Goal: Check status: Check status

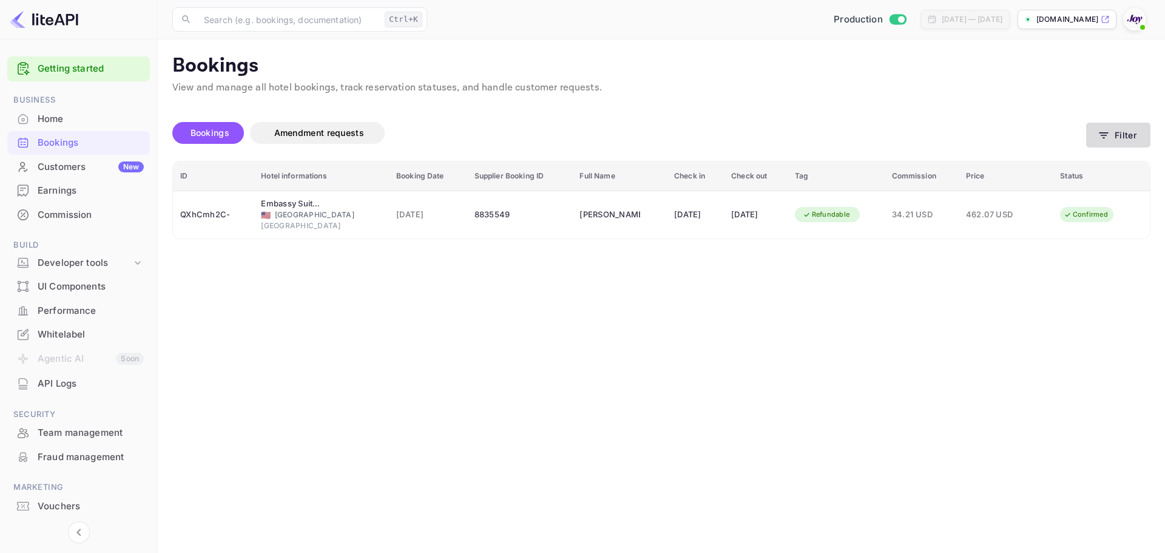
click at [1132, 135] on button "Filter" at bounding box center [1118, 135] width 64 height 25
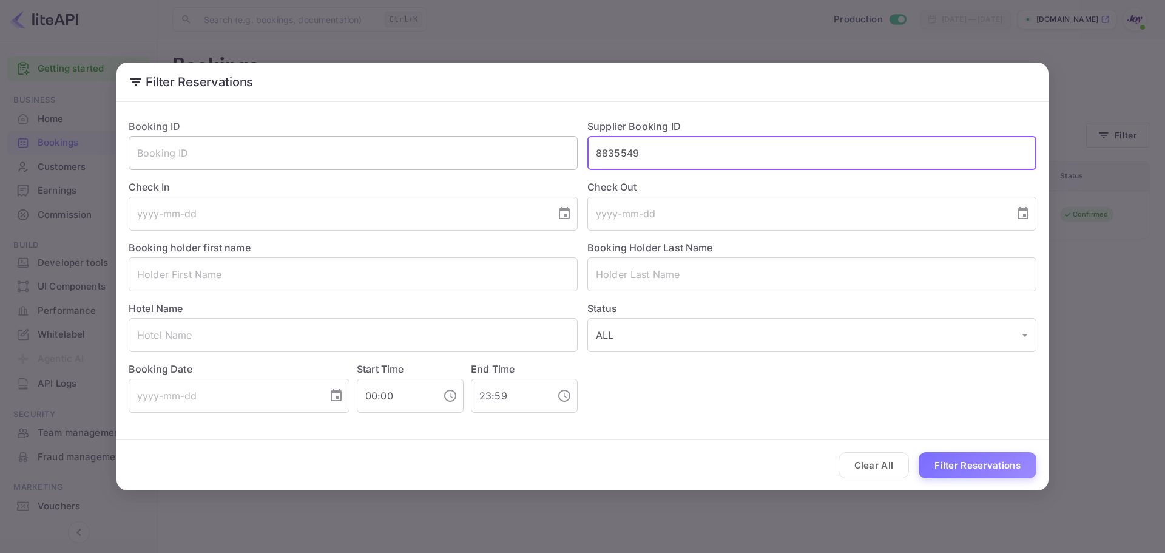
drag, startPoint x: 653, startPoint y: 155, endPoint x: 479, endPoint y: 154, distance: 173.5
click at [479, 154] on div "Booking ID ​ Supplier Booking ID 8835549 ​ Check In ​ Check Out ​ Booking holde…" at bounding box center [577, 260] width 917 height 303
drag, startPoint x: 315, startPoint y: 37, endPoint x: 260, endPoint y: 13, distance: 60.3
click at [314, 36] on div "Filter Reservations Booking ID ​ Supplier Booking ID ​ Check In ​ Check Out ​ B…" at bounding box center [582, 276] width 1165 height 553
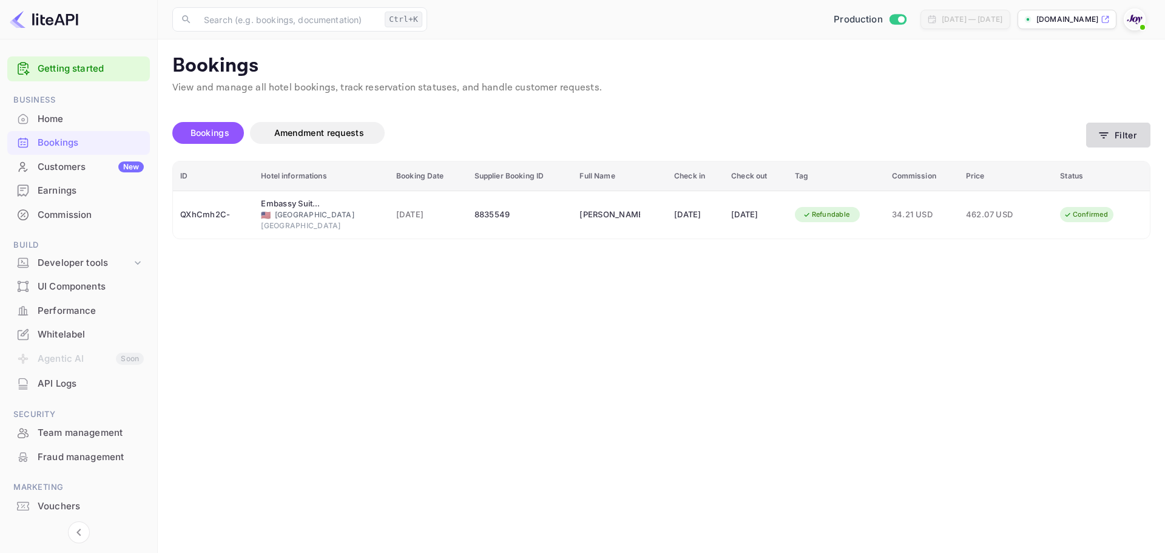
click at [1129, 139] on button "Filter" at bounding box center [1118, 135] width 64 height 25
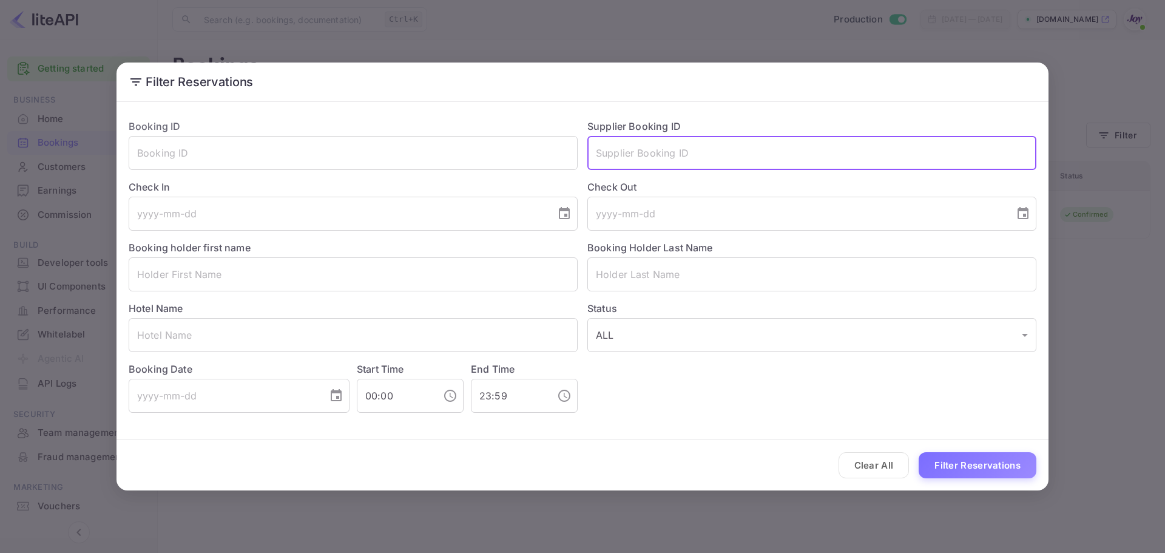
click at [654, 153] on input "text" at bounding box center [811, 153] width 449 height 34
paste input "8636382"
type input "8636382"
click at [948, 446] on div "Clear All Filter Reservations" at bounding box center [582, 465] width 932 height 50
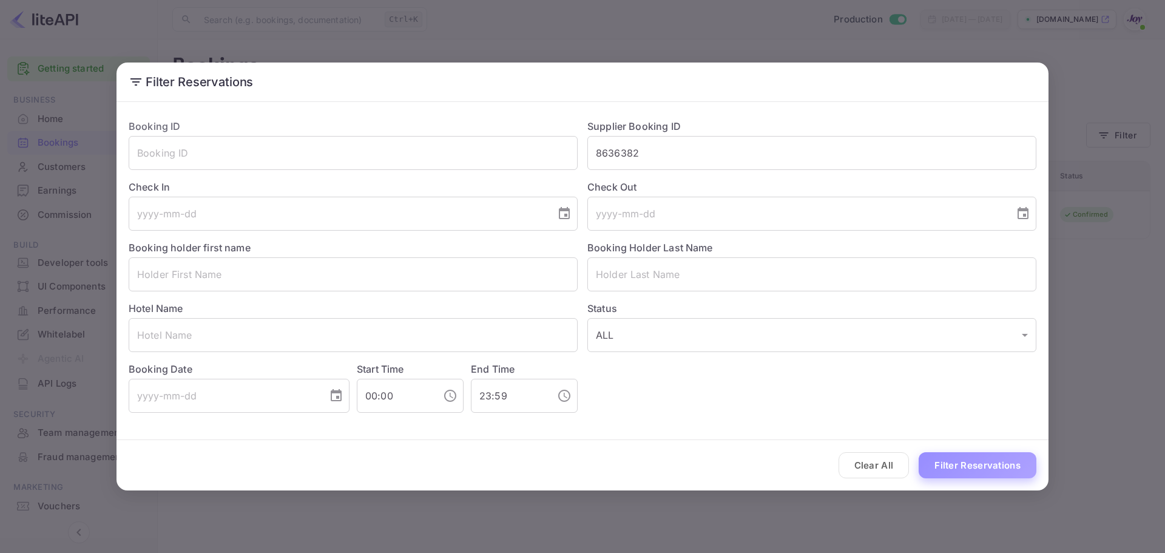
click at [954, 458] on button "Filter Reservations" at bounding box center [977, 465] width 118 height 26
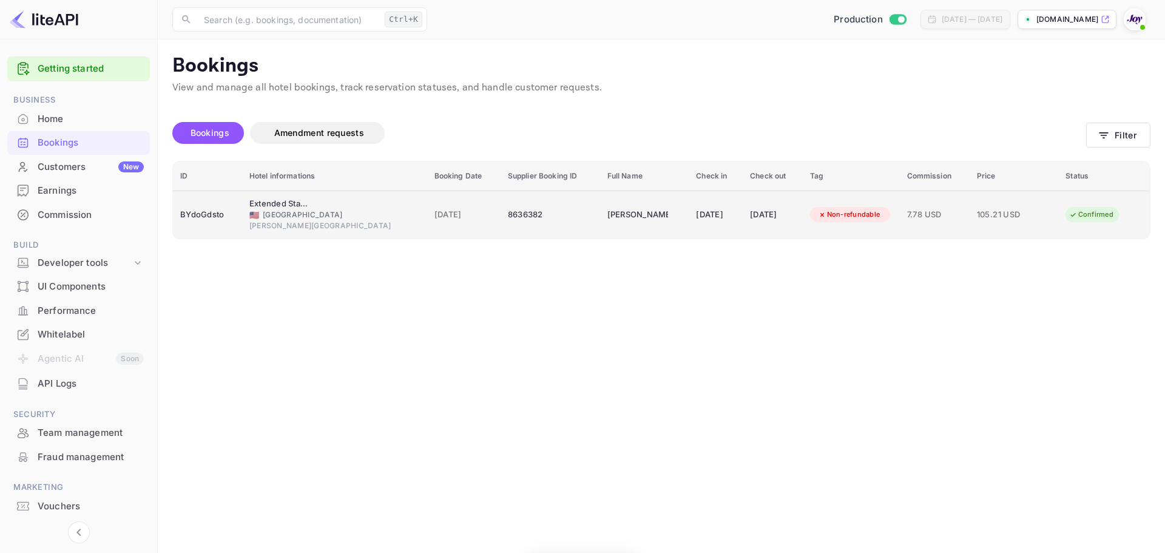
click at [230, 226] on td "BYdoGdsto" at bounding box center [207, 214] width 69 height 48
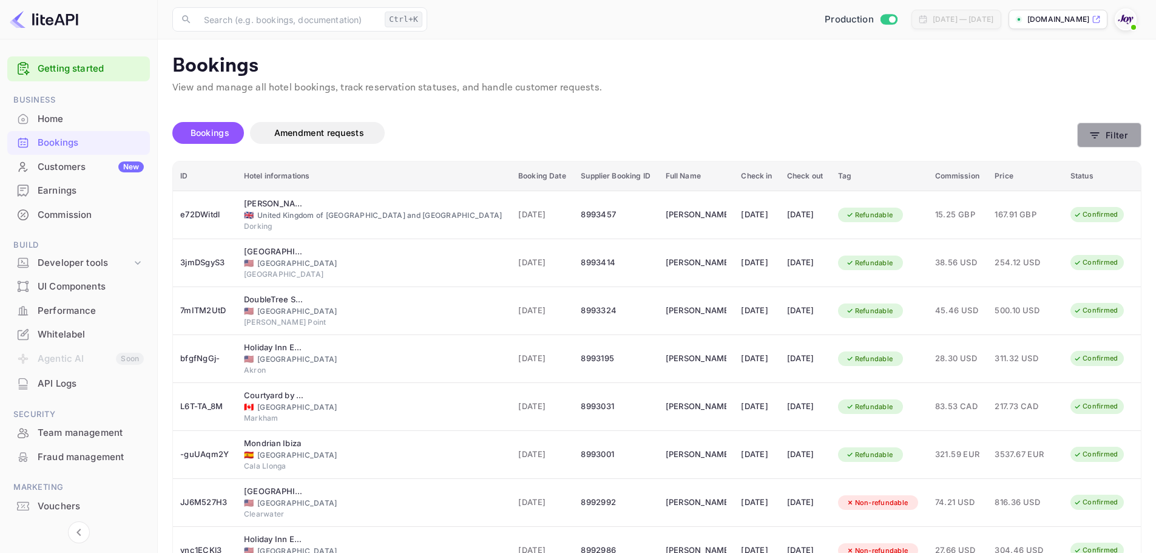
click at [1112, 132] on button "Filter" at bounding box center [1109, 135] width 64 height 25
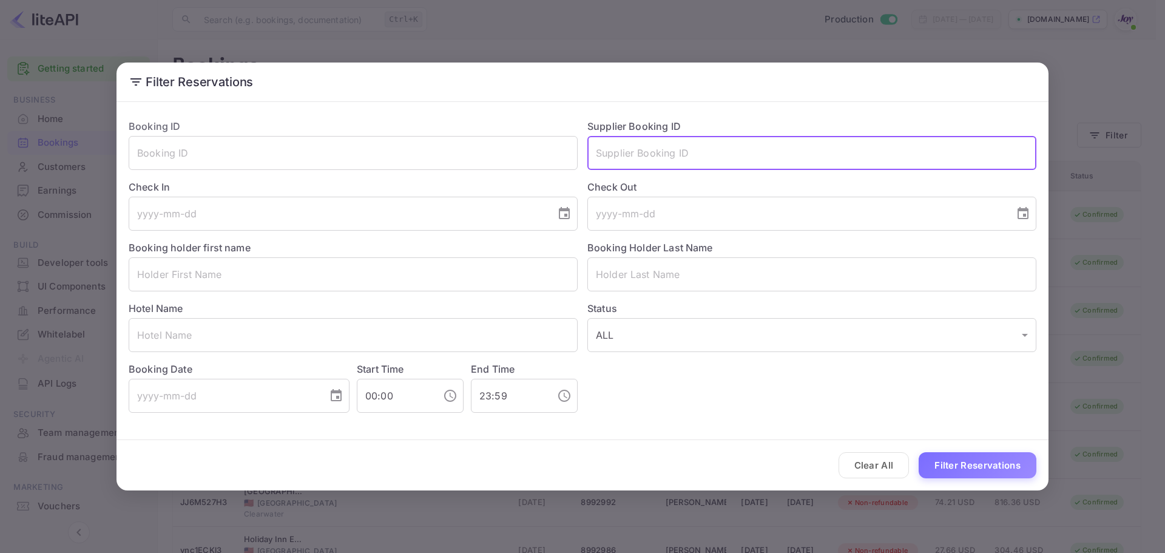
click at [643, 160] on input "text" at bounding box center [811, 153] width 449 height 34
paste input "8636382"
type input "8636382"
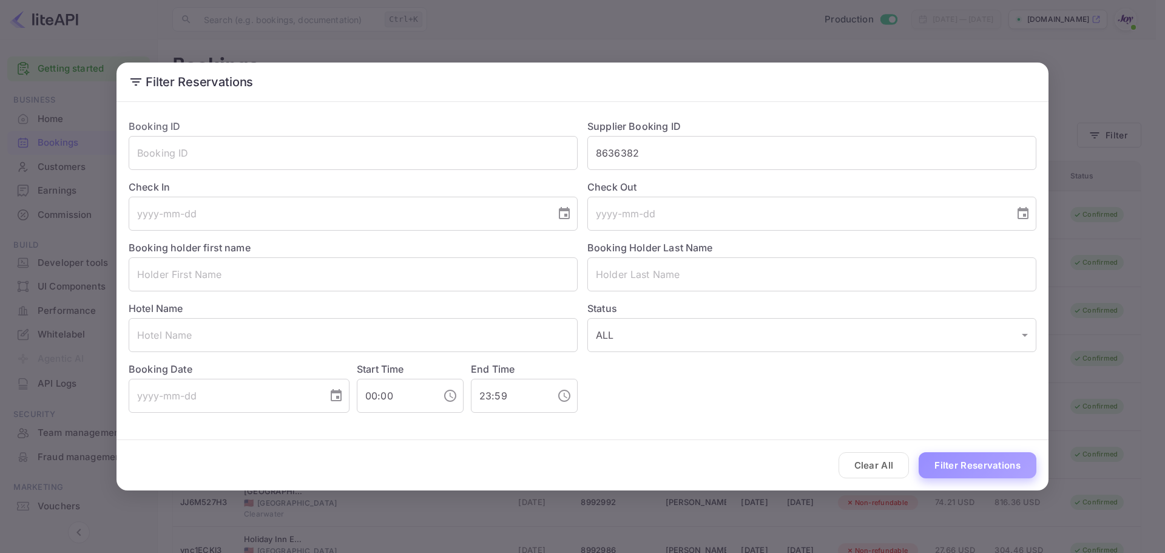
click at [947, 463] on button "Filter Reservations" at bounding box center [977, 465] width 118 height 26
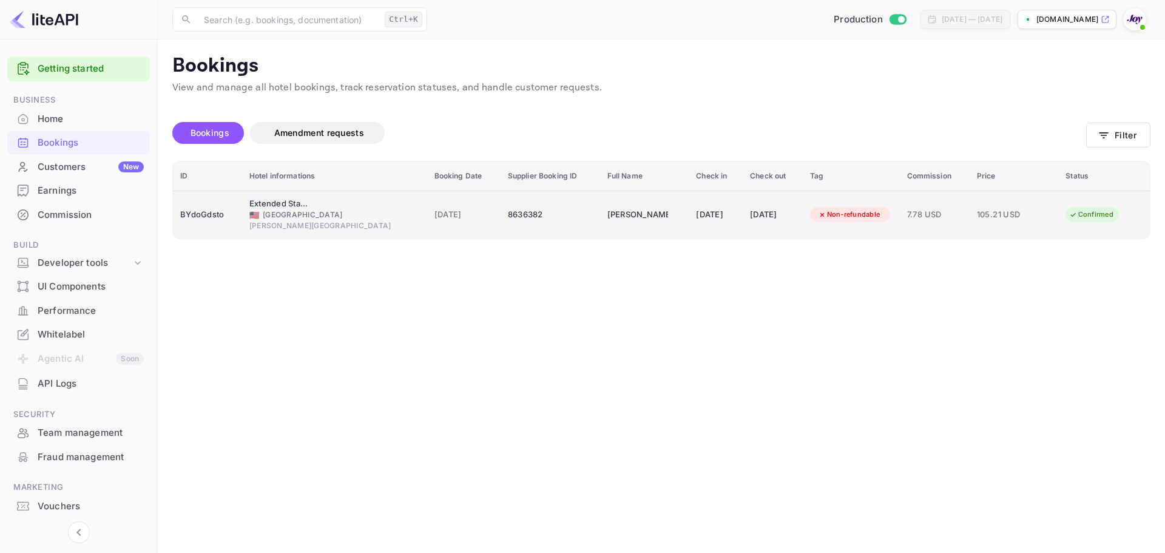
click at [224, 225] on td "BYdoGdsto" at bounding box center [207, 214] width 69 height 48
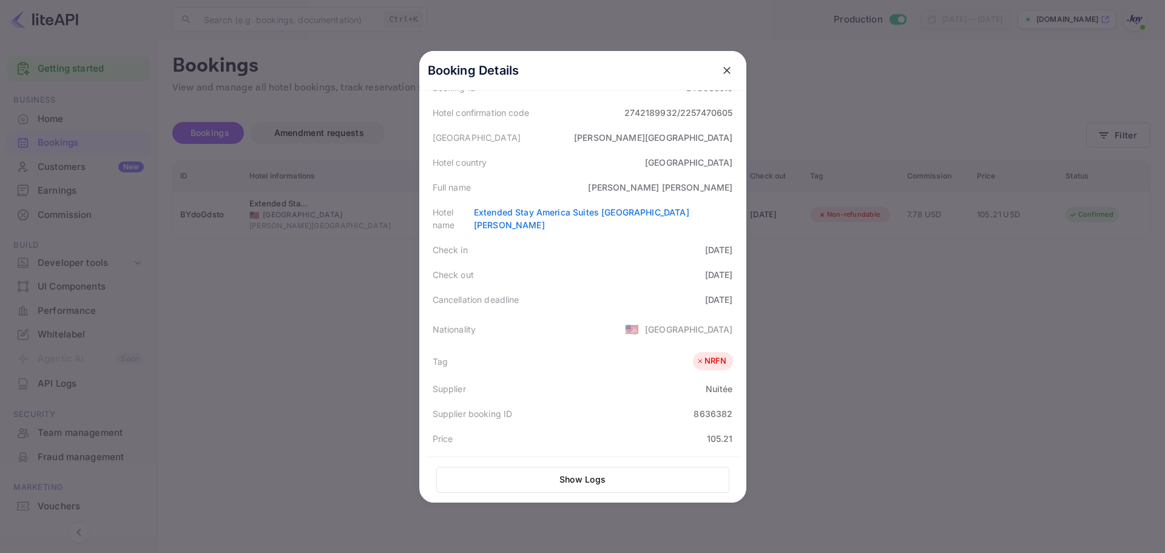
scroll to position [89, 0]
click at [308, 303] on div at bounding box center [582, 276] width 1165 height 553
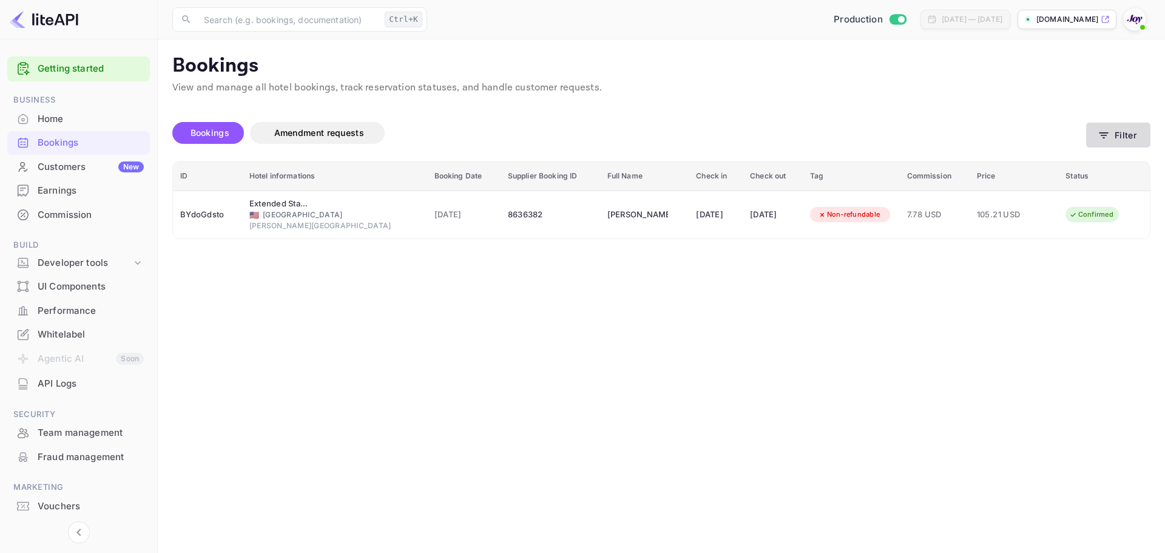
click at [1125, 136] on button "Filter" at bounding box center [1118, 135] width 64 height 25
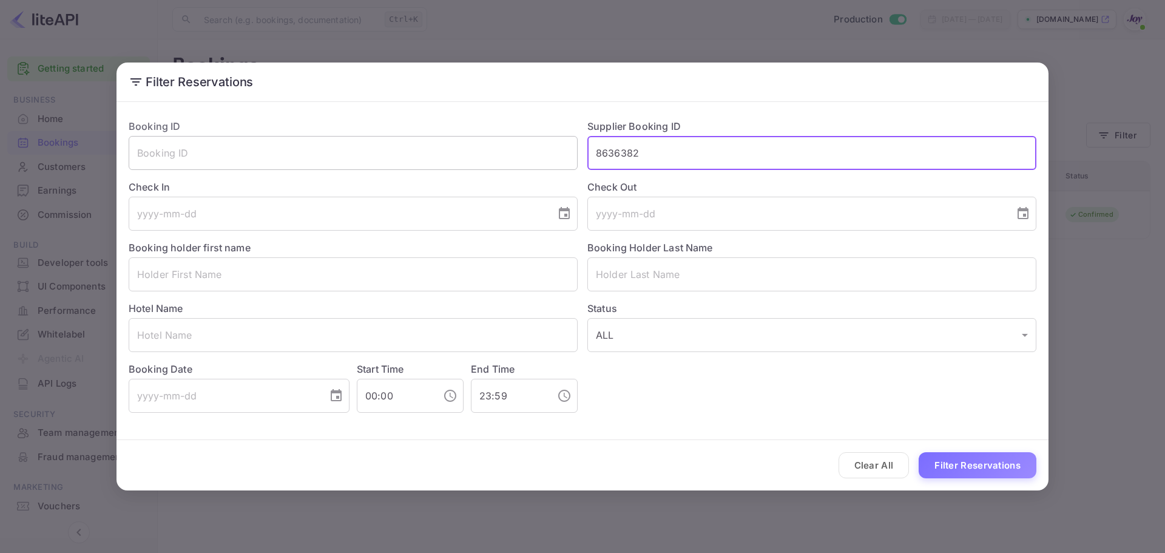
drag, startPoint x: 665, startPoint y: 150, endPoint x: 569, endPoint y: 146, distance: 96.5
click at [569, 146] on div "Booking ID ​ Supplier Booking ID 8636382 ​ Check In ​ Check Out ​ Booking holde…" at bounding box center [577, 260] width 917 height 303
paste input "835549"
type input "8835549"
click at [1003, 477] on div "Clear All Filter Reservations" at bounding box center [582, 465] width 932 height 50
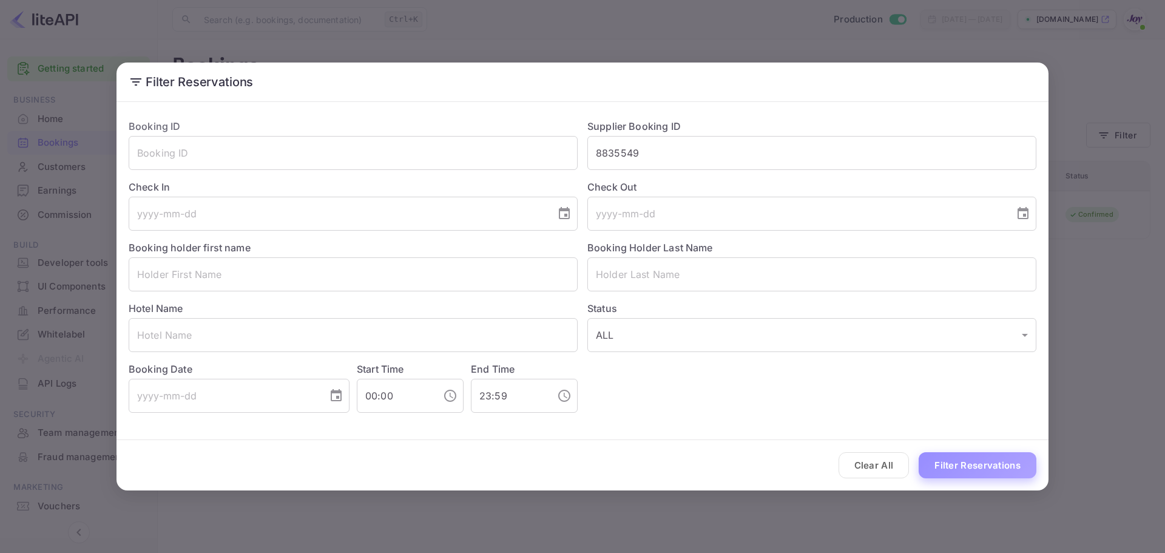
click at [984, 465] on button "Filter Reservations" at bounding box center [977, 465] width 118 height 26
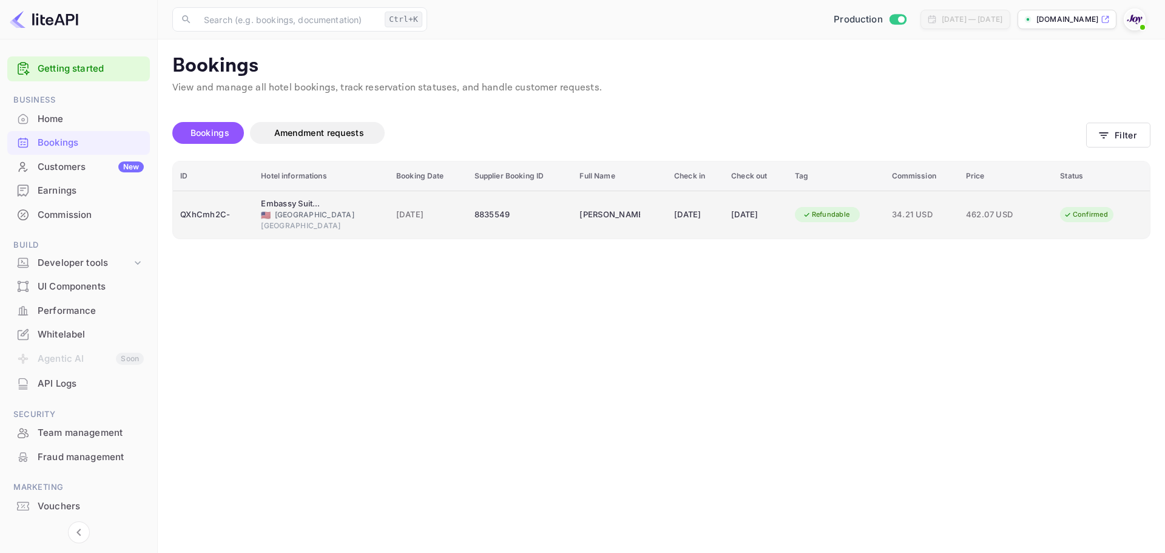
click at [199, 232] on td "QXhCmh2C-" at bounding box center [213, 214] width 81 height 48
